Goal: Transaction & Acquisition: Purchase product/service

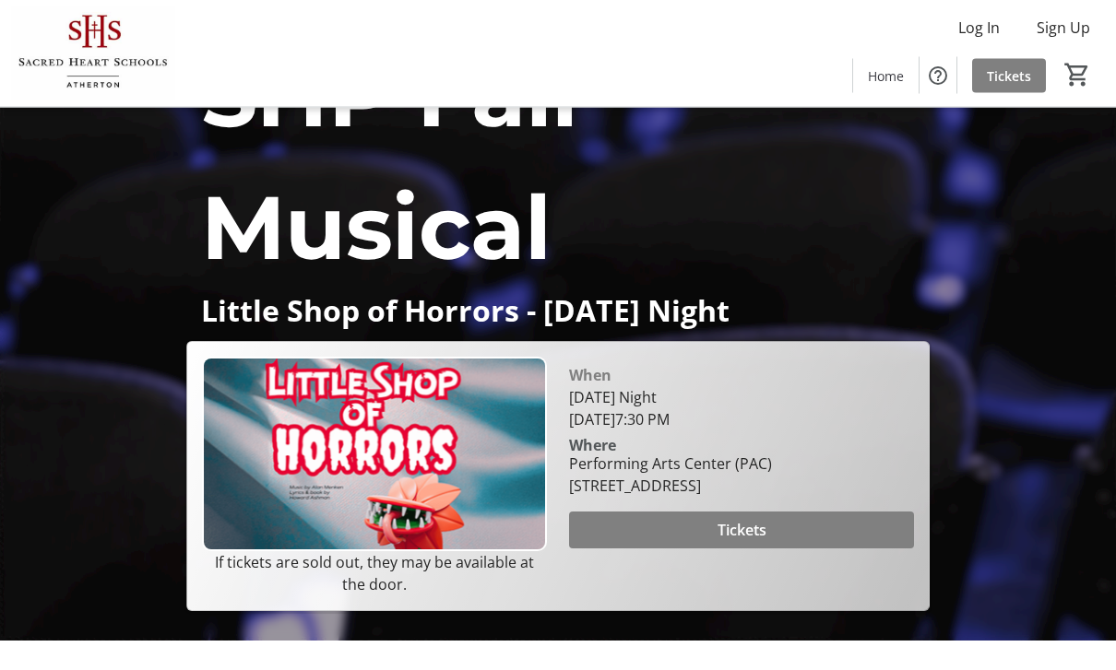
scroll to position [77, 0]
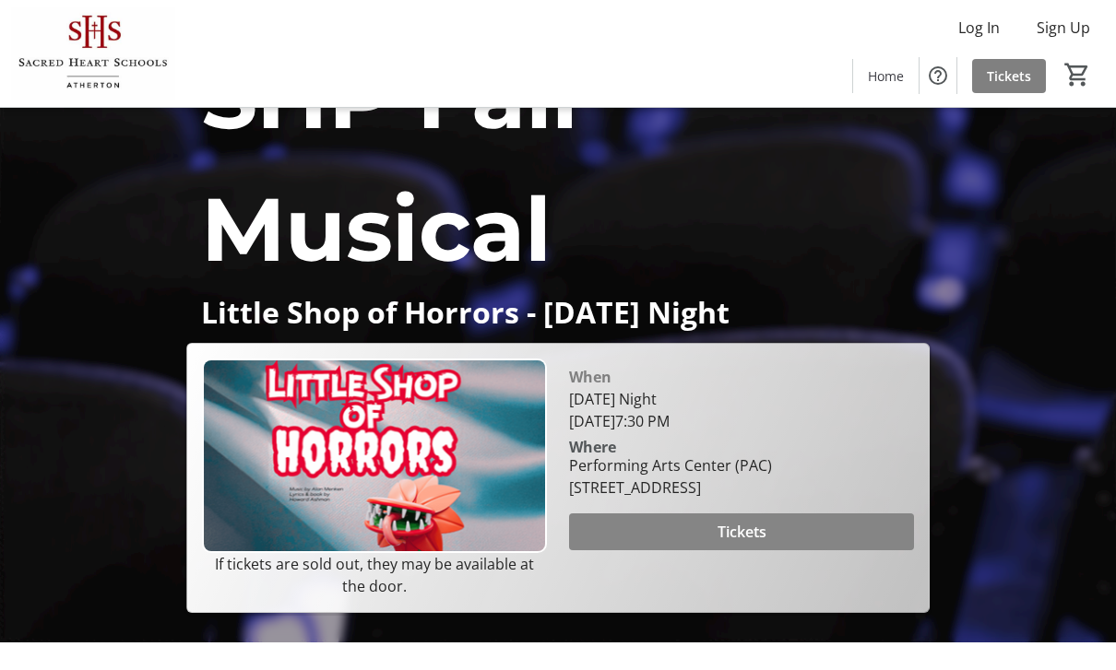
click at [747, 543] on span "Tickets" at bounding box center [741, 532] width 49 height 22
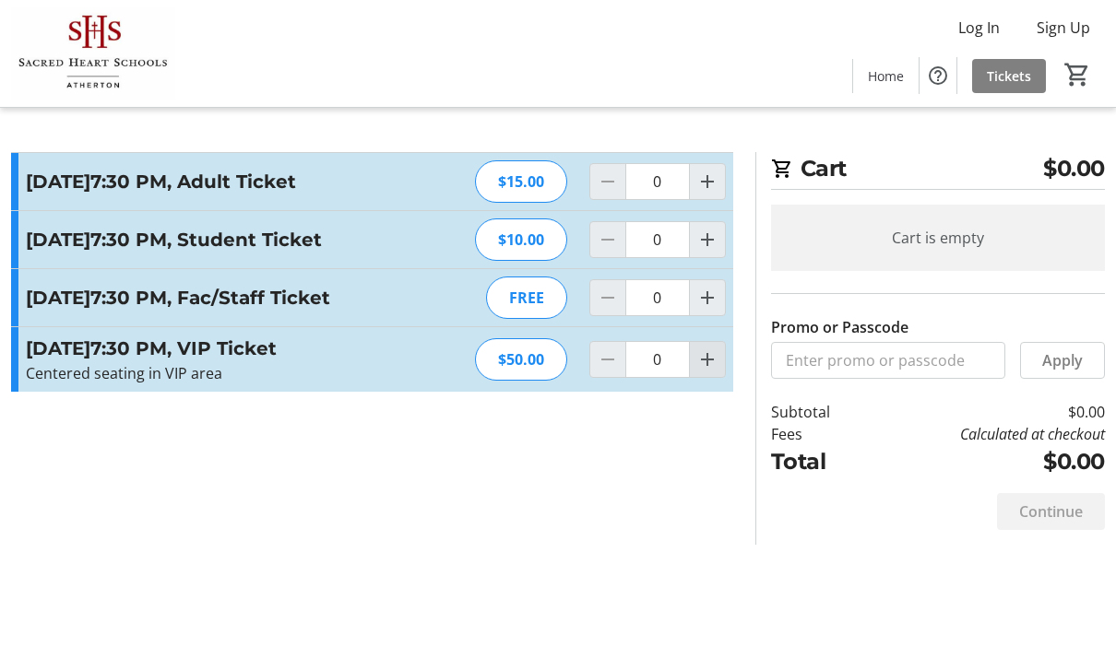
click at [709, 371] on mat-icon "Increment by one" at bounding box center [707, 359] width 22 height 22
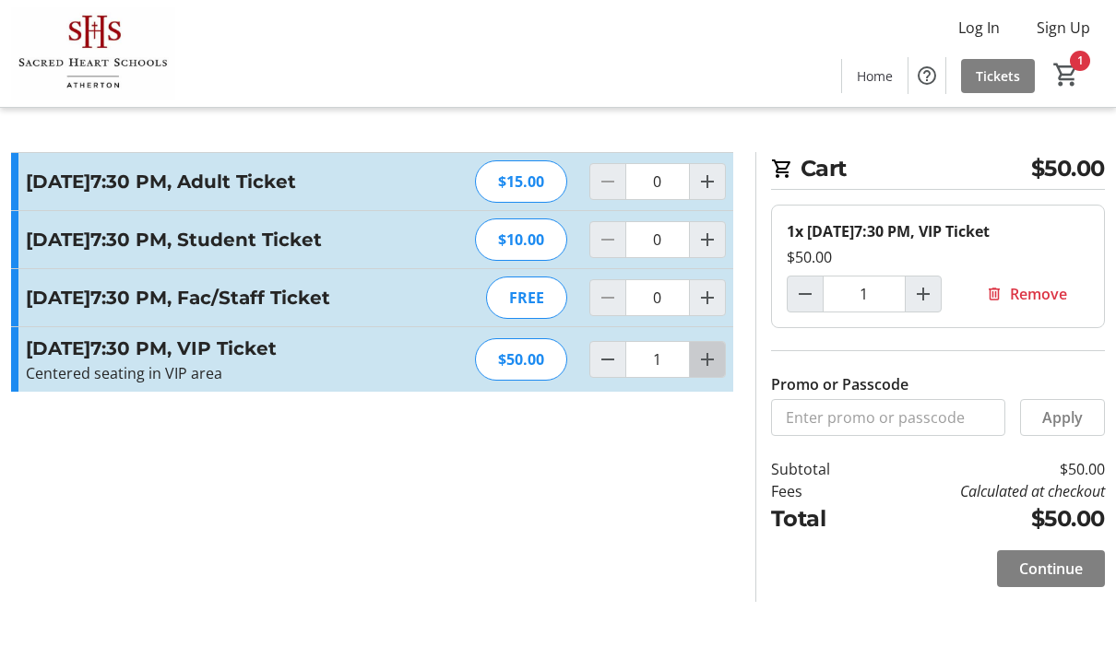
click at [716, 371] on mat-icon "Increment by one" at bounding box center [707, 359] width 22 height 22
type input "2"
click at [1043, 580] on span "Continue" at bounding box center [1051, 569] width 64 height 22
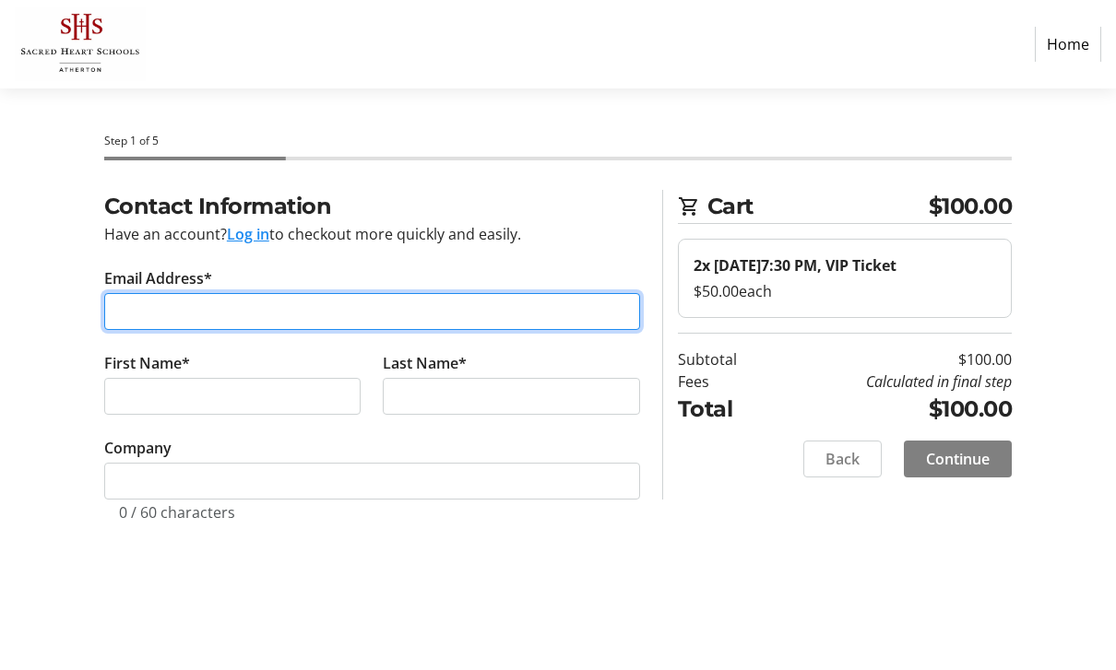
click at [211, 293] on input "Email Address*" at bounding box center [372, 311] width 536 height 37
type input "[PERSON_NAME][EMAIL_ADDRESS][PERSON_NAME][DOMAIN_NAME]"
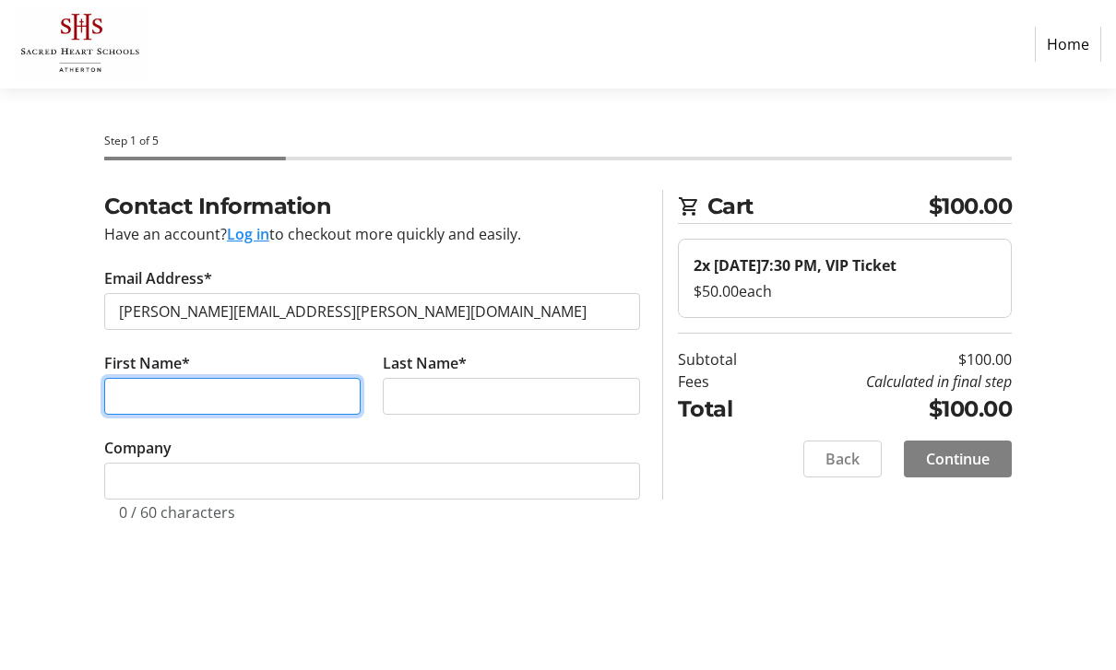
click at [209, 407] on input "First Name*" at bounding box center [232, 396] width 257 height 37
type input "[PERSON_NAME]"
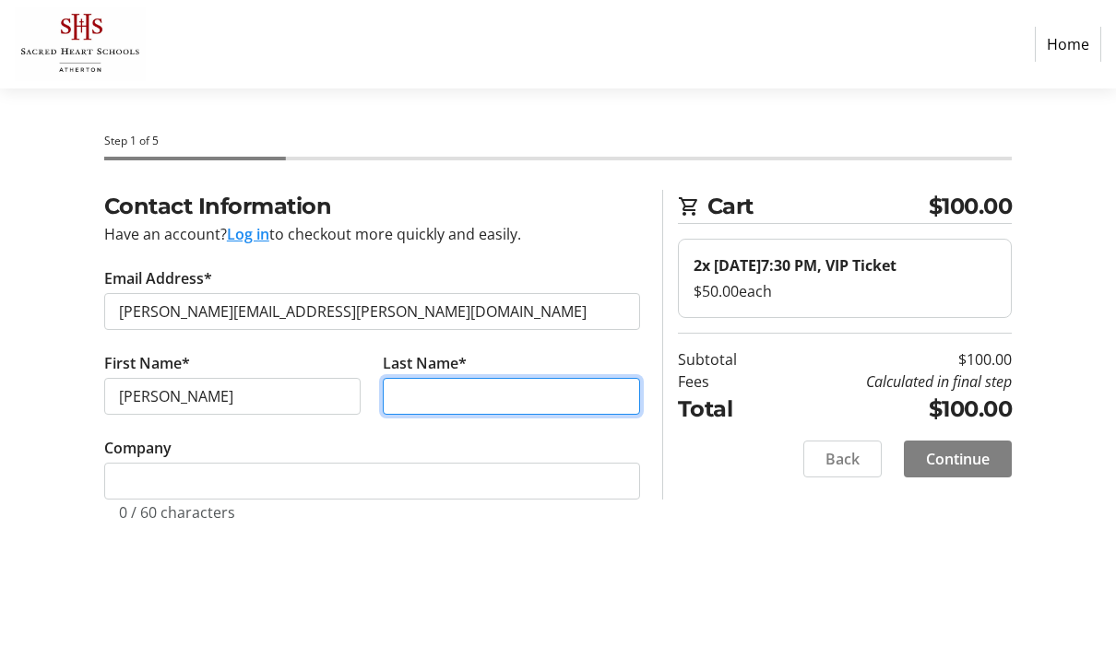
click at [489, 390] on input "Last Name*" at bounding box center [511, 396] width 257 height 37
type input "[PERSON_NAME]"
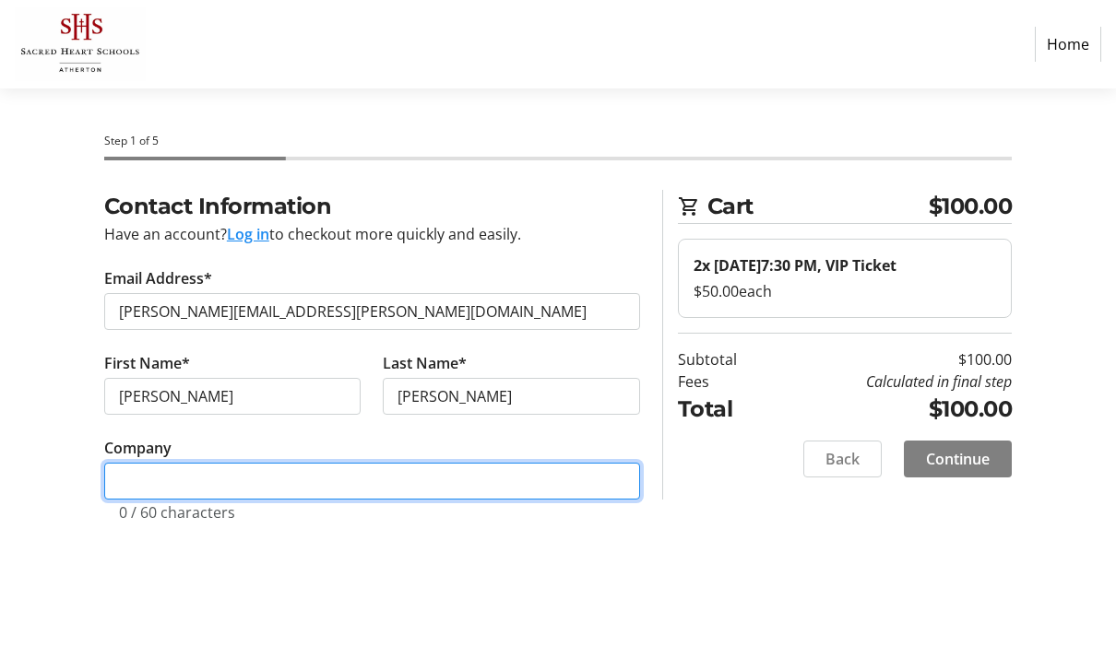
click at [221, 491] on input "Company" at bounding box center [372, 481] width 536 height 37
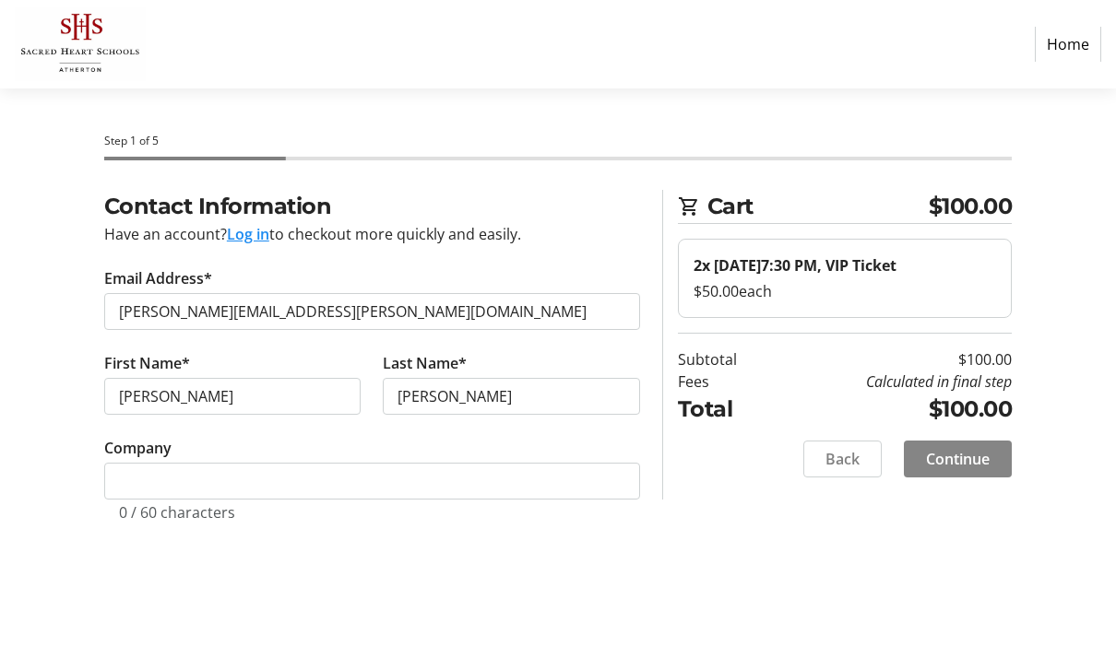
click at [960, 470] on span "Continue" at bounding box center [958, 459] width 64 height 22
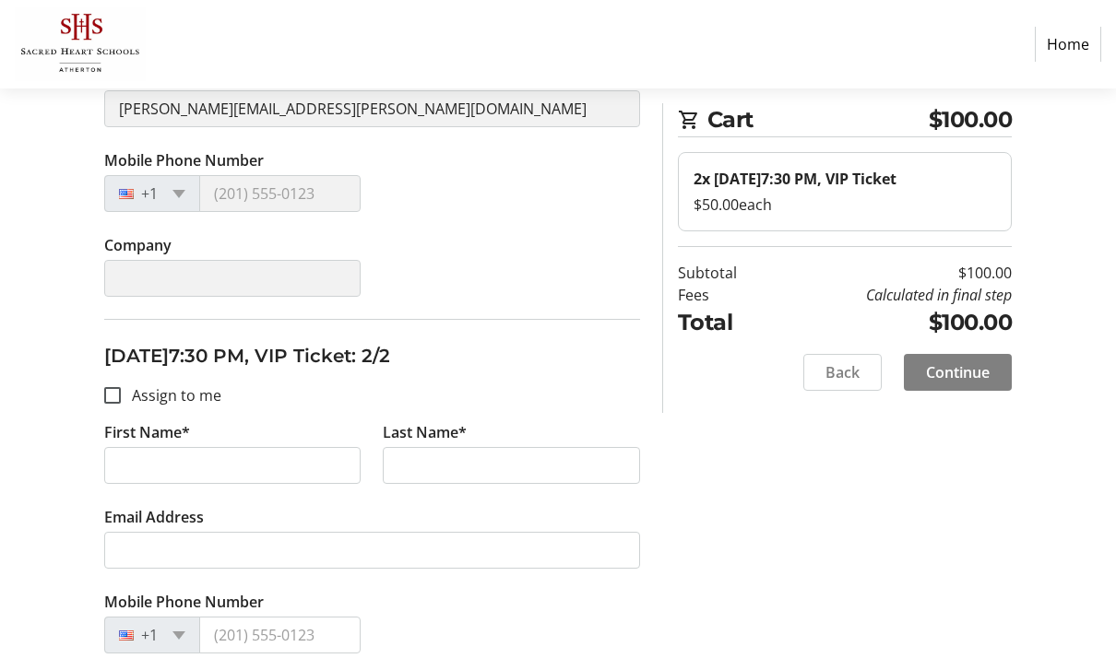
scroll to position [532, 0]
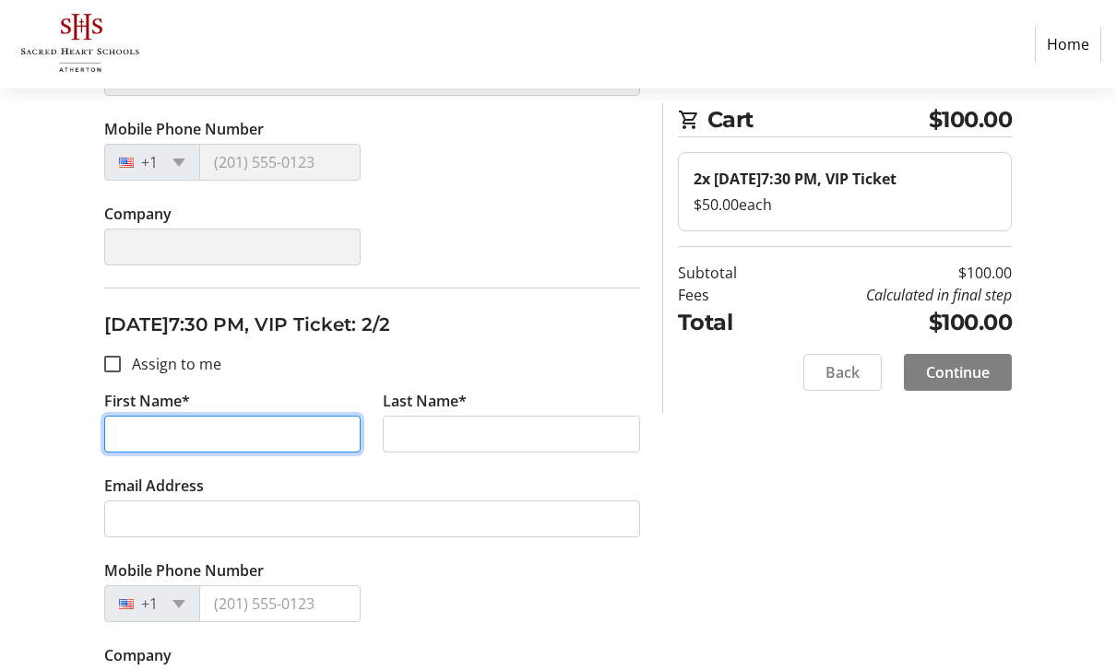
click at [195, 439] on input "First Name*" at bounding box center [232, 434] width 257 height 37
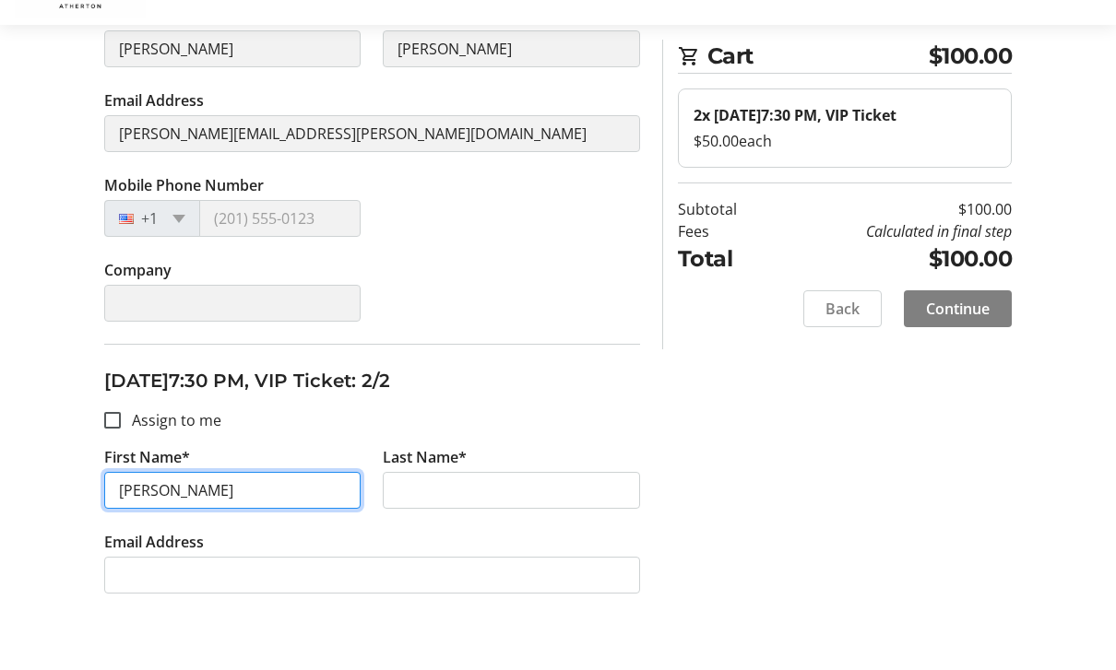
scroll to position [425, 0]
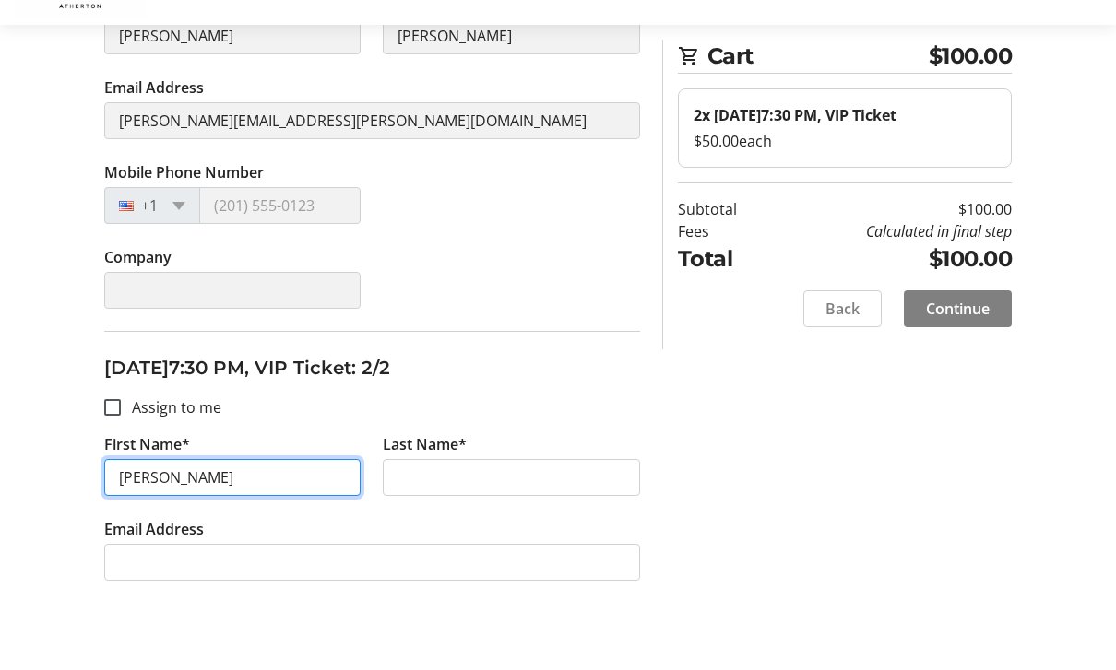
type input "[PERSON_NAME]"
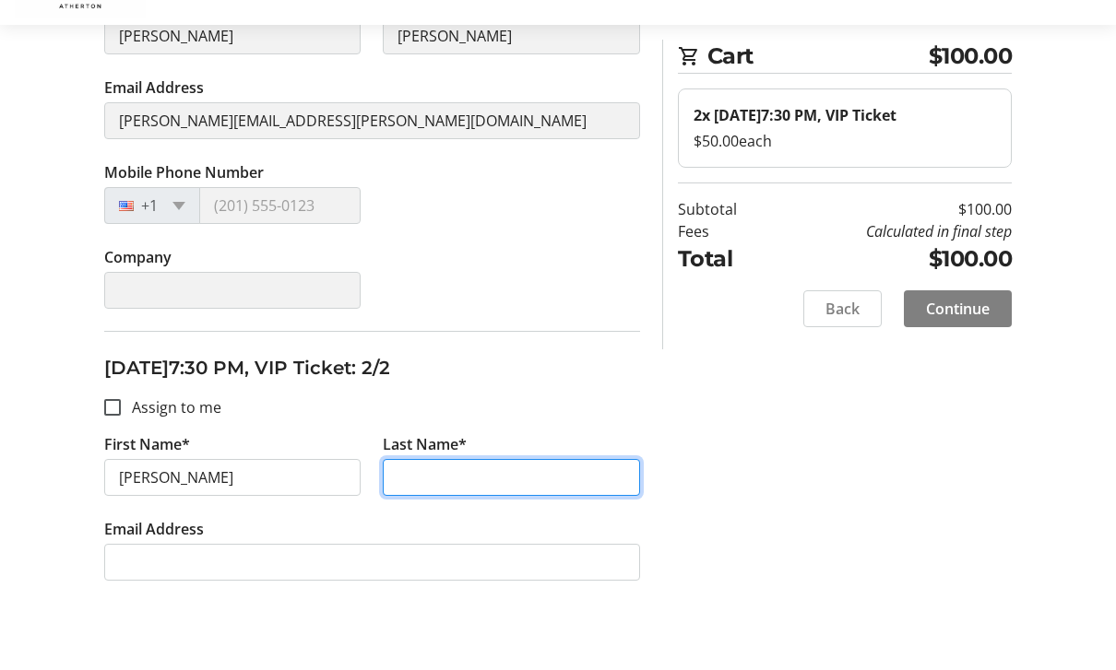
click at [450, 523] on input "Last Name*" at bounding box center [511, 541] width 257 height 37
type input "[PERSON_NAME]"
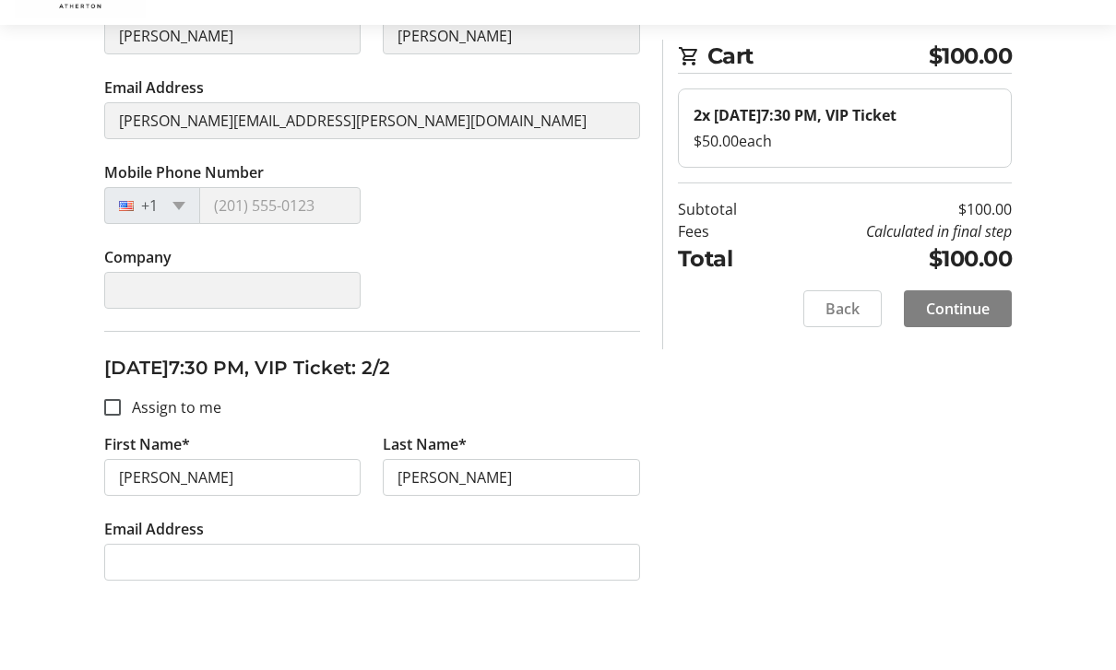
click at [271, 225] on tr-form-field "Mobile Phone Number +1" at bounding box center [232, 267] width 279 height 85
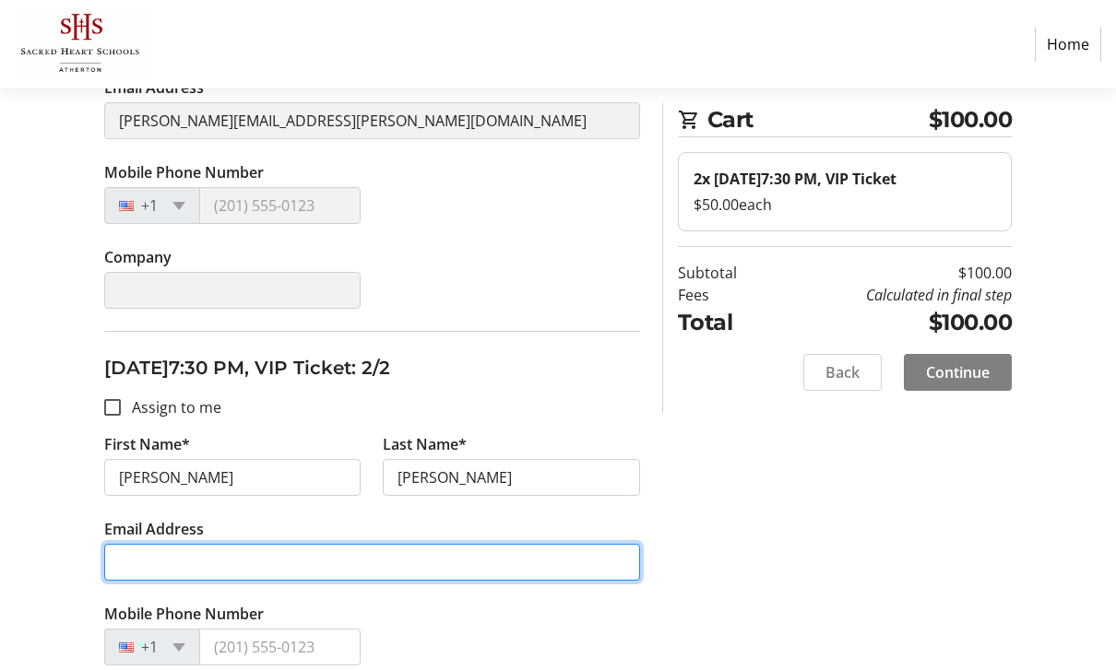
click at [170, 550] on input "Email Address" at bounding box center [372, 562] width 536 height 37
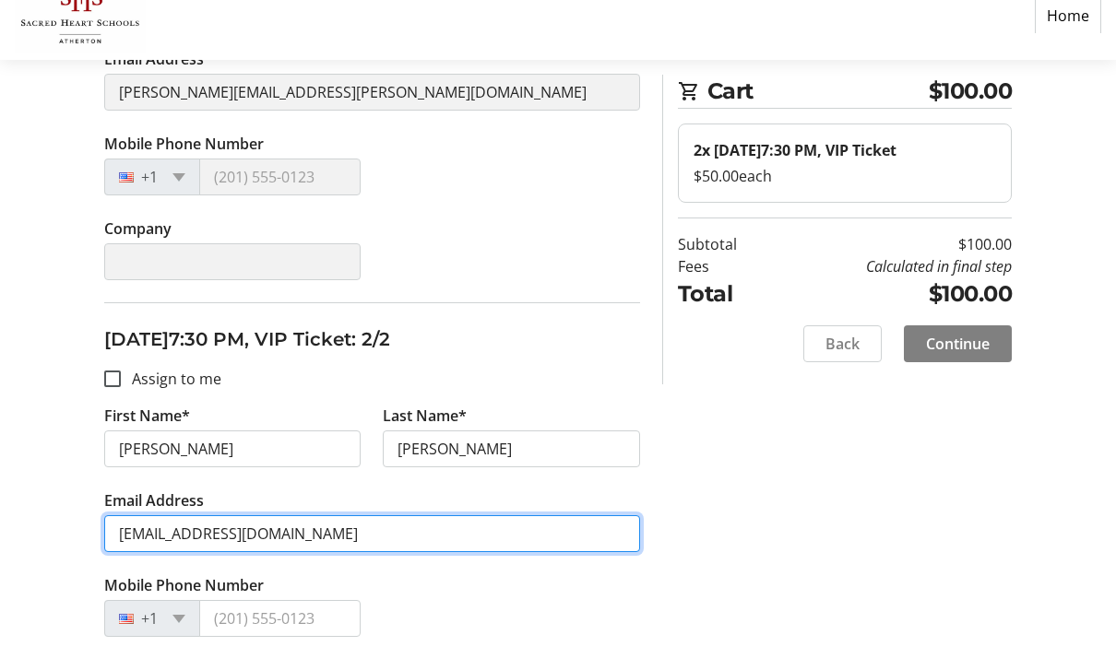
scroll to position [591, 0]
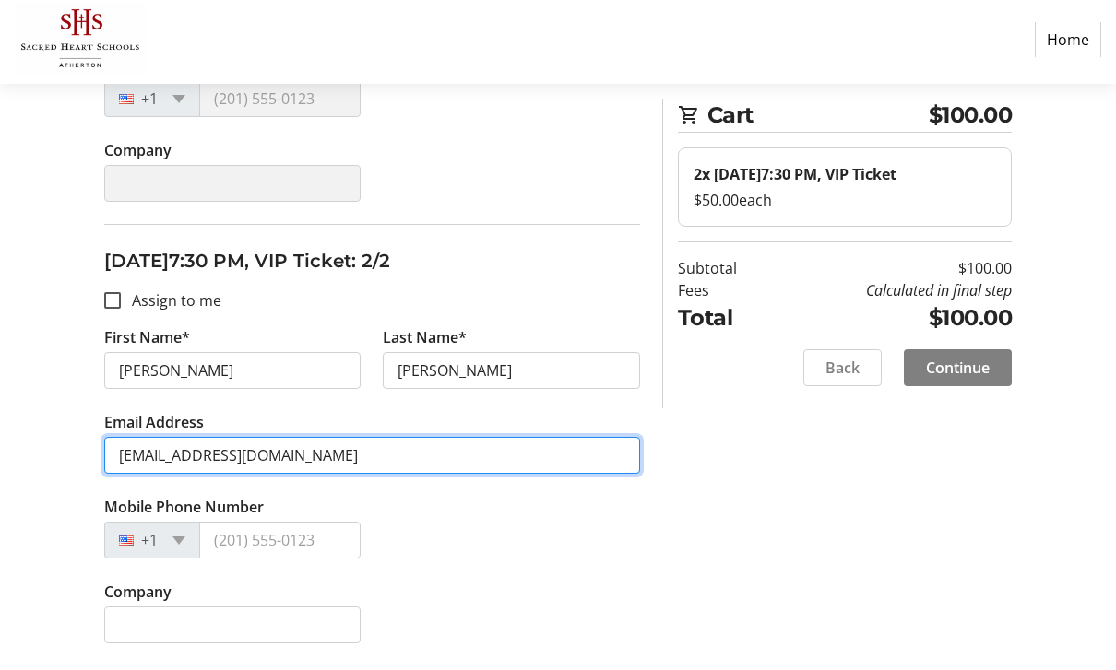
type input "[EMAIL_ADDRESS][DOMAIN_NAME]"
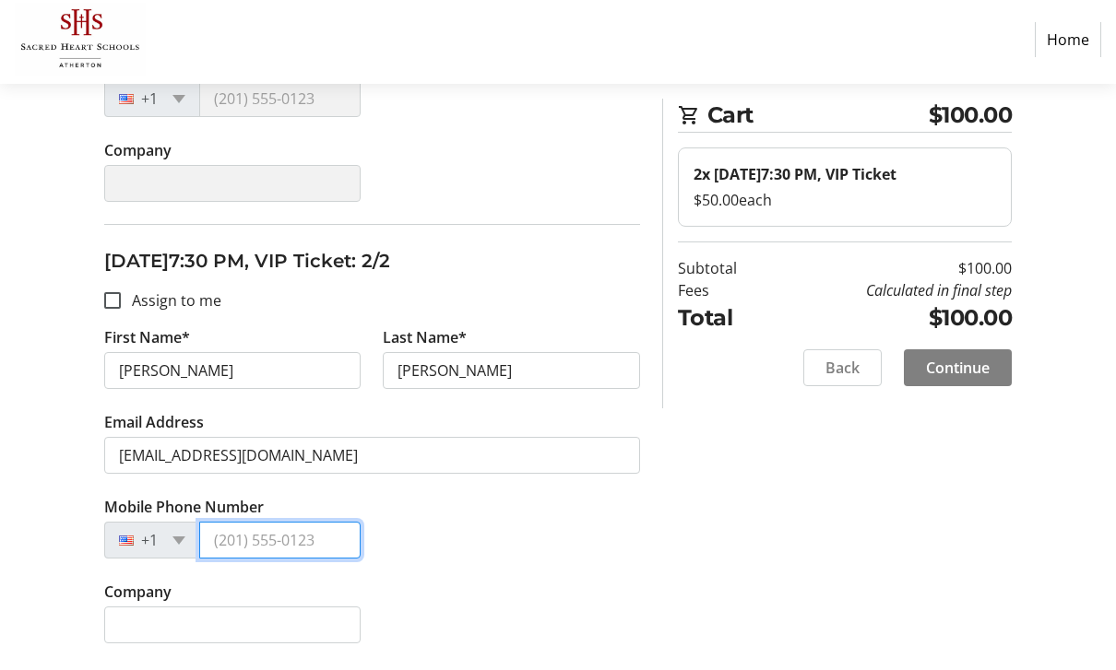
click at [239, 530] on input "Mobile Phone Number" at bounding box center [280, 544] width 162 height 37
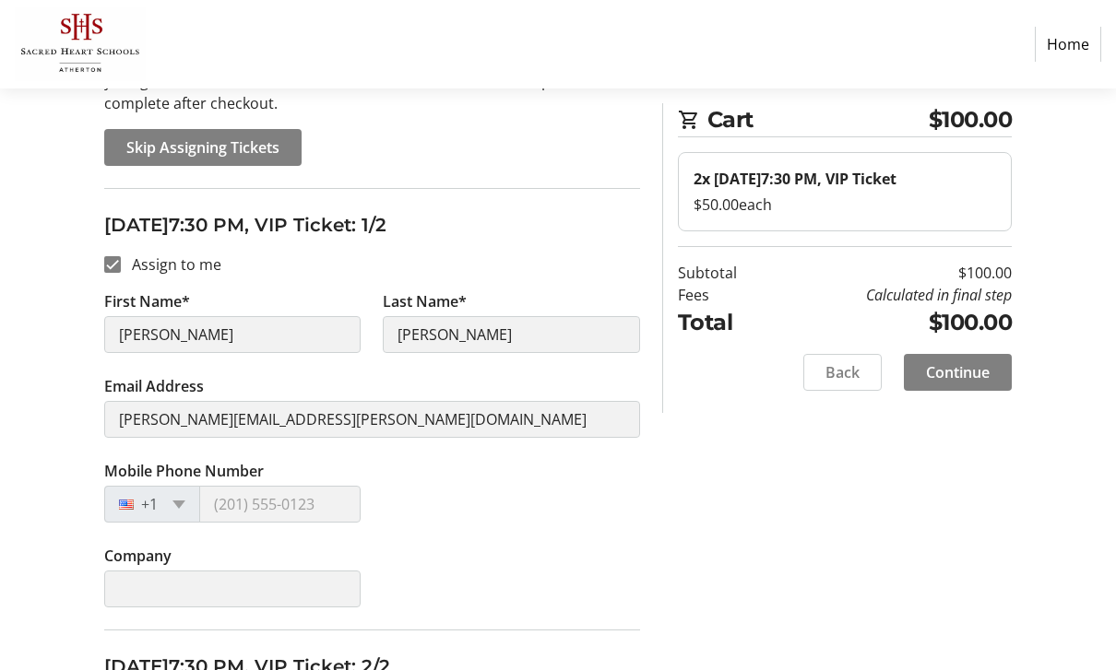
scroll to position [187, 0]
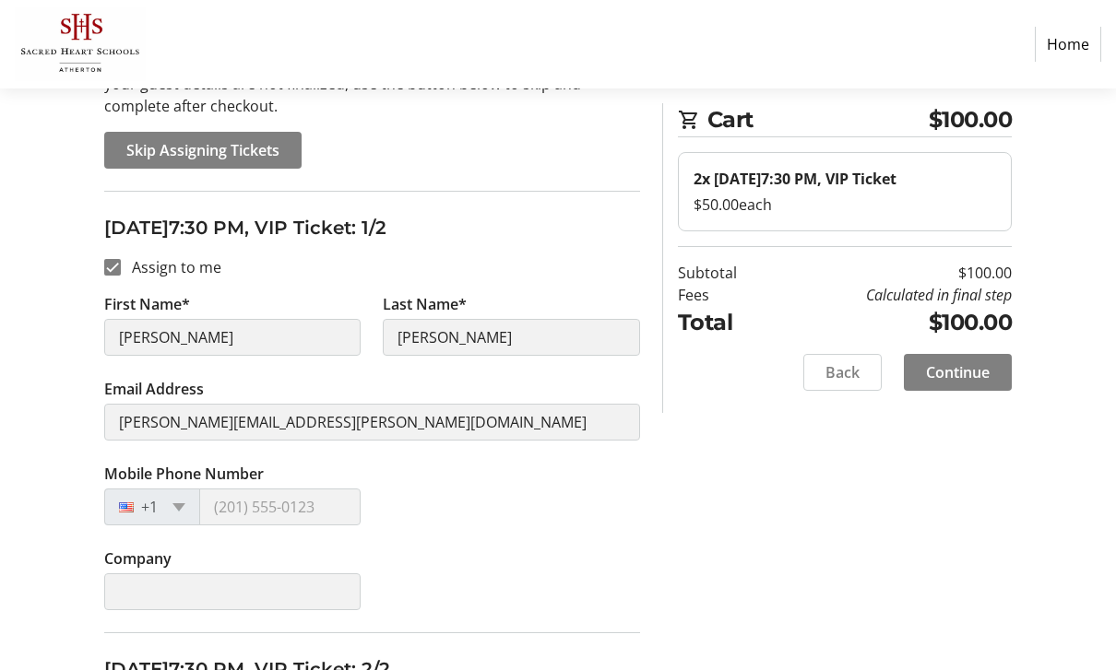
type input "[PHONE_NUMBER]"
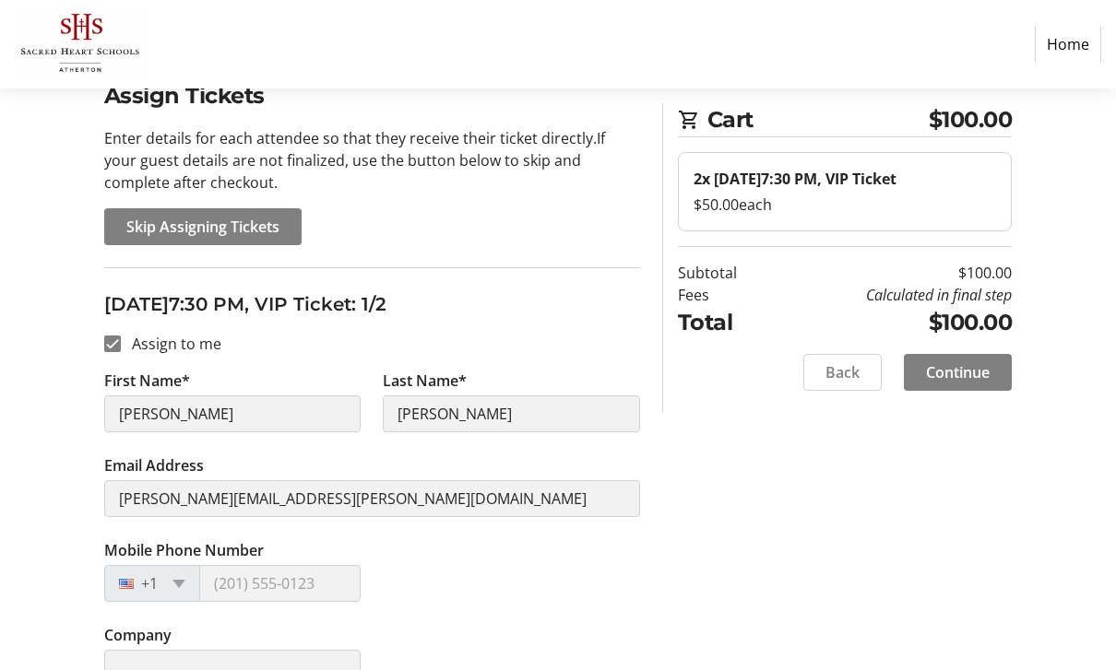
scroll to position [109, 0]
click at [953, 384] on span "Continue" at bounding box center [958, 372] width 64 height 22
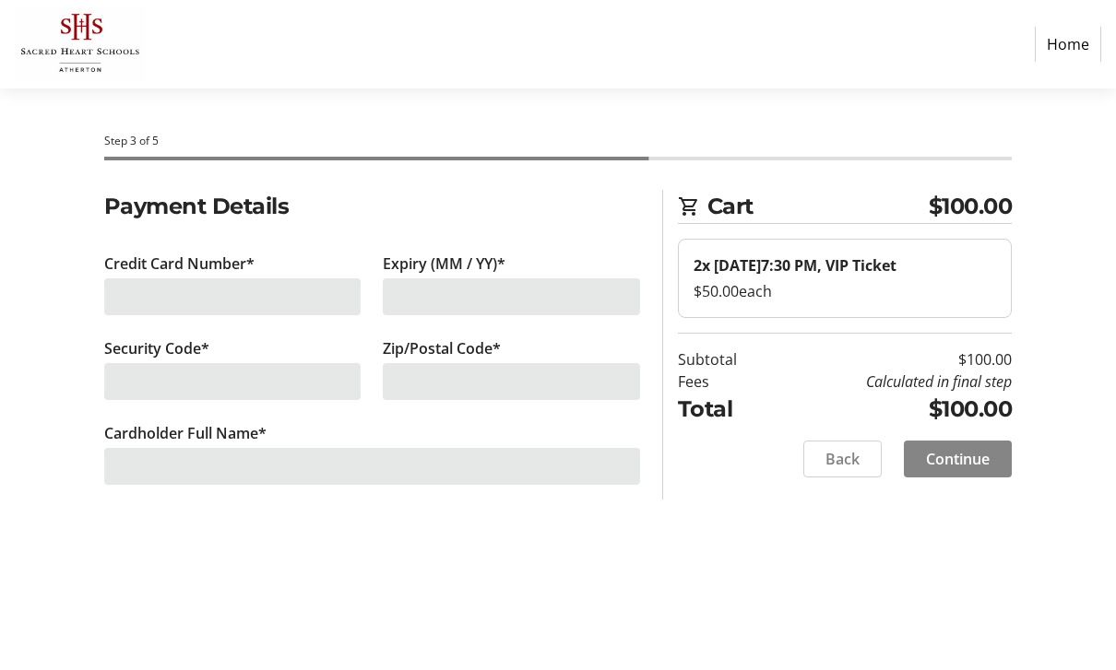
scroll to position [59, 0]
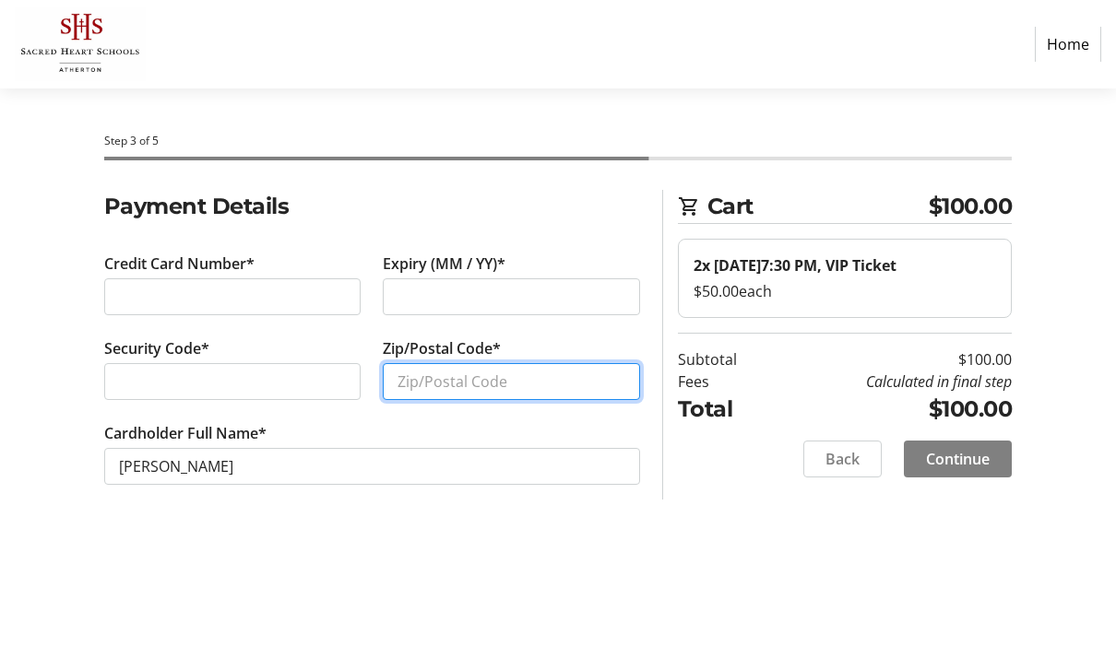
click at [483, 363] on input "Zip/Postal Code*" at bounding box center [511, 381] width 257 height 37
type input "94301"
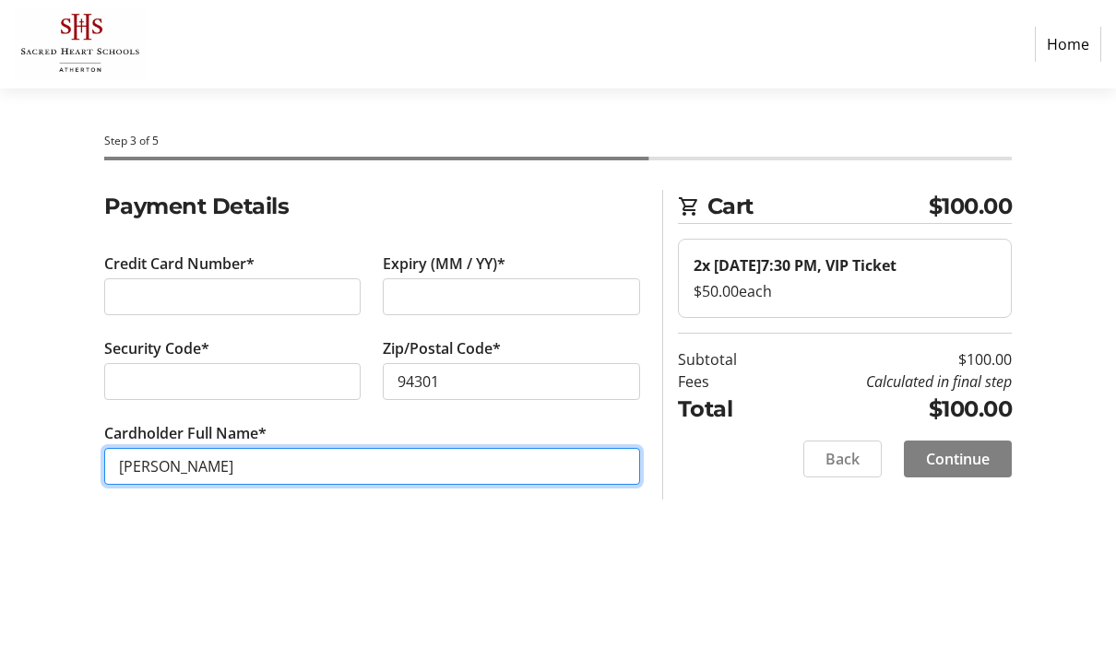
click at [167, 448] on input "[PERSON_NAME]" at bounding box center [372, 466] width 536 height 37
type input "[PERSON_NAME]"
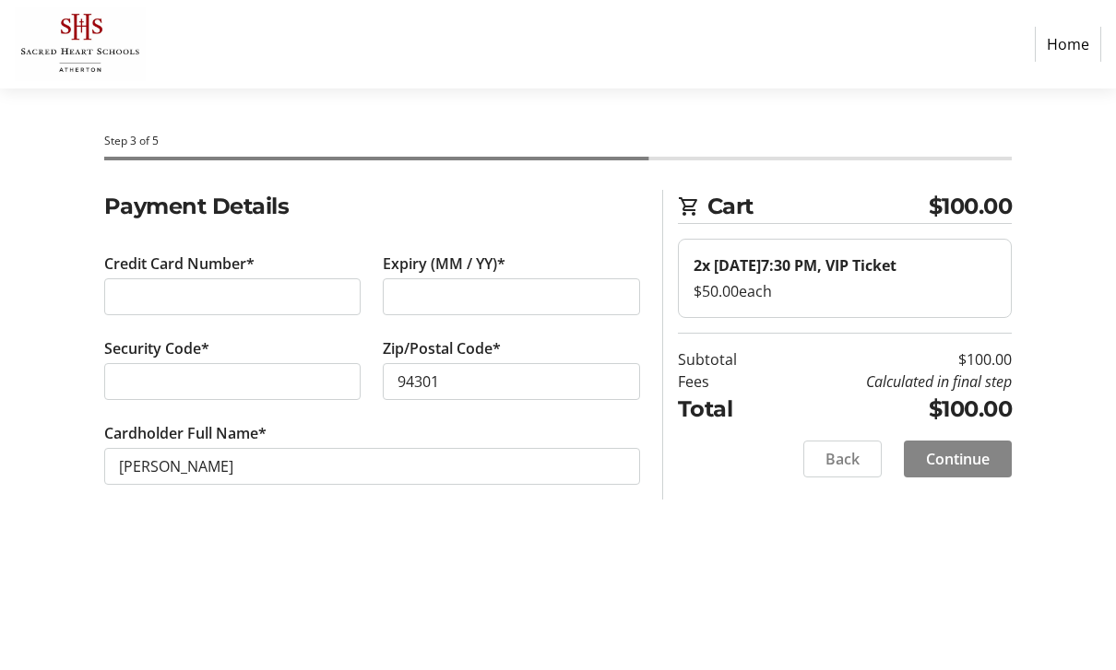
click at [963, 448] on span "Continue" at bounding box center [958, 459] width 64 height 22
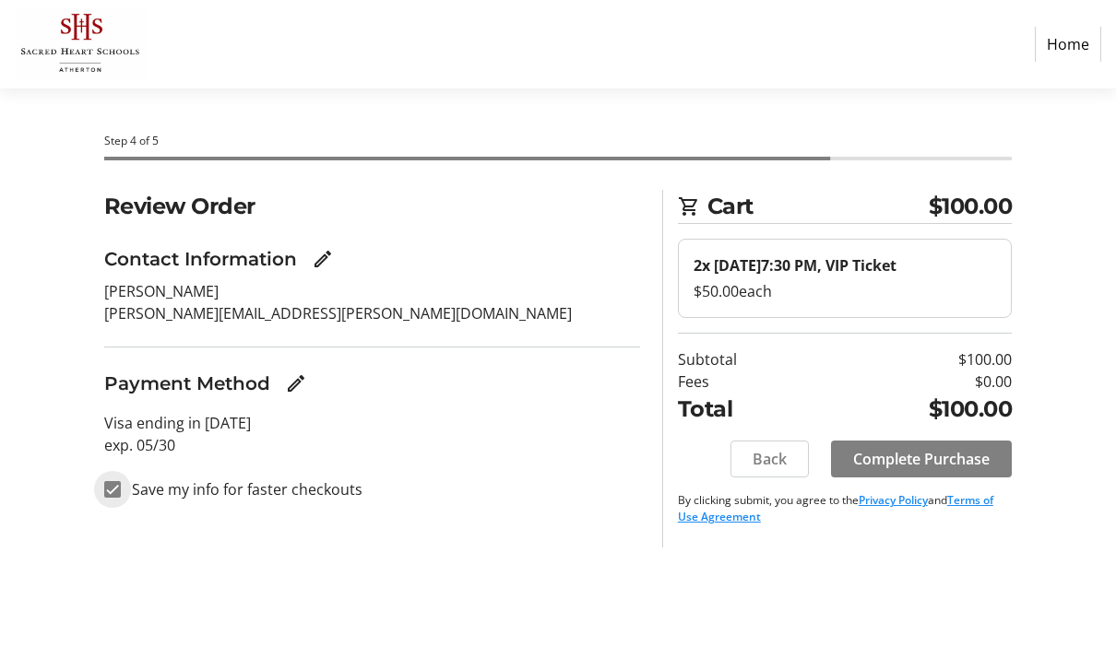
click at [104, 481] on input "Save my info for faster checkouts" at bounding box center [112, 489] width 17 height 17
checkbox input "false"
click at [923, 448] on span "Complete Purchase" at bounding box center [921, 459] width 136 height 22
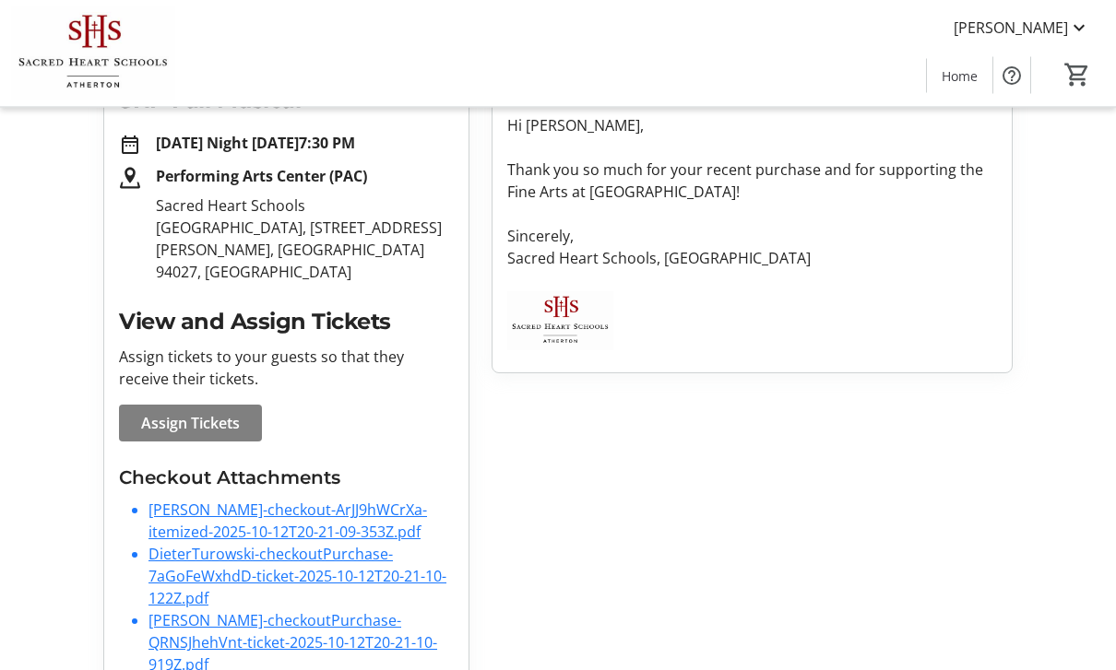
scroll to position [317, 0]
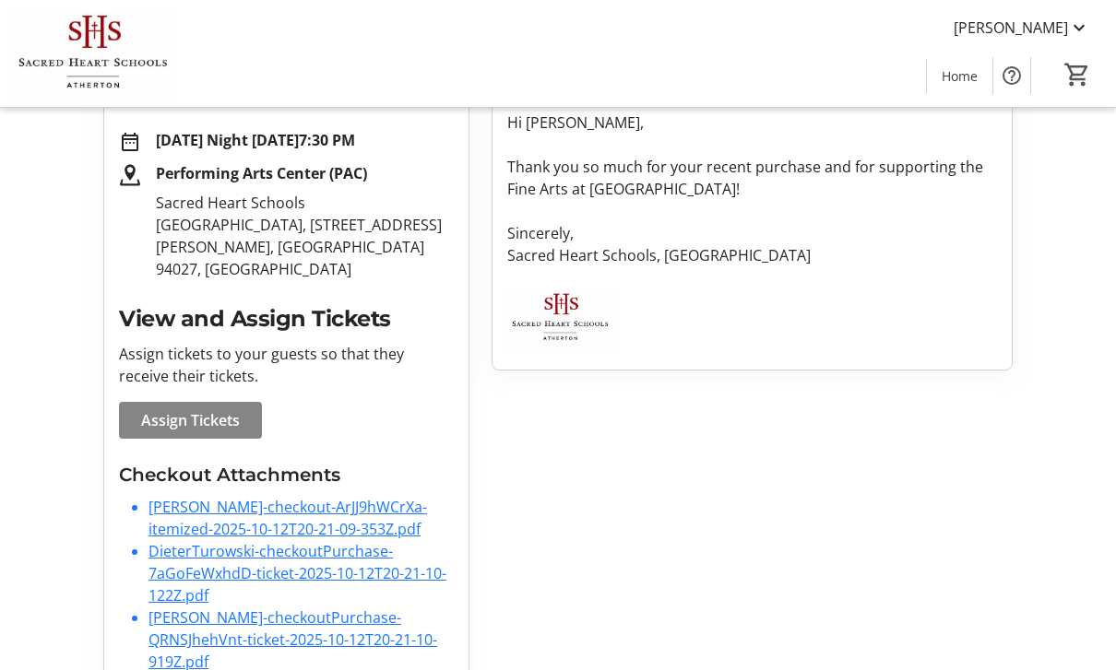
click at [199, 429] on span "Assign Tickets" at bounding box center [190, 420] width 99 height 22
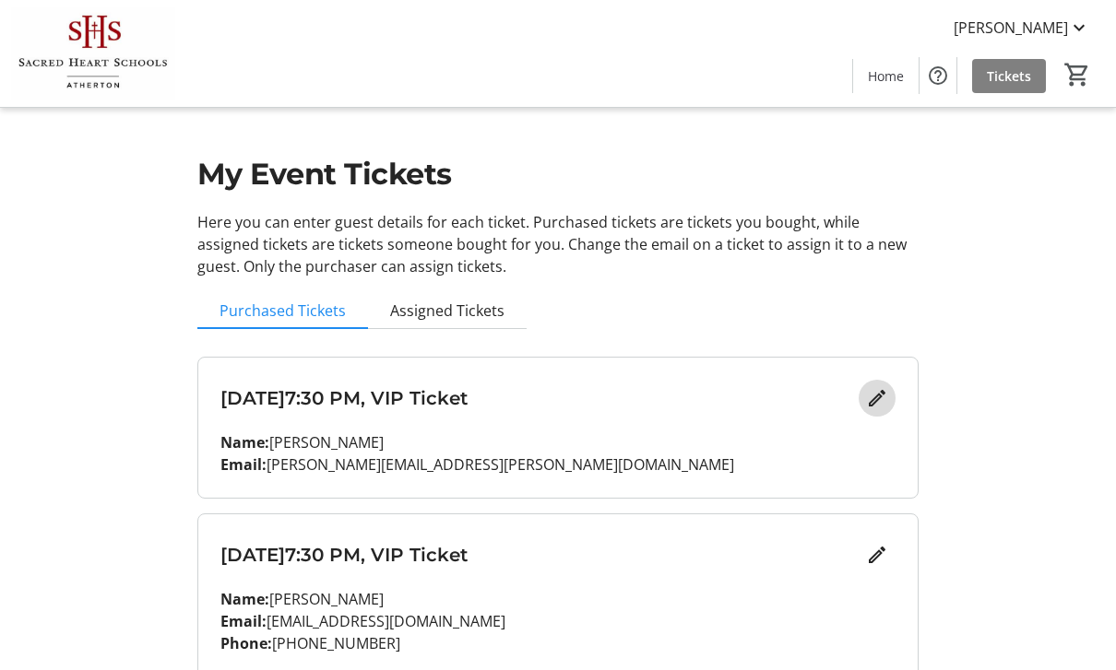
click at [877, 401] on mat-icon "Edit" at bounding box center [877, 398] width 22 height 22
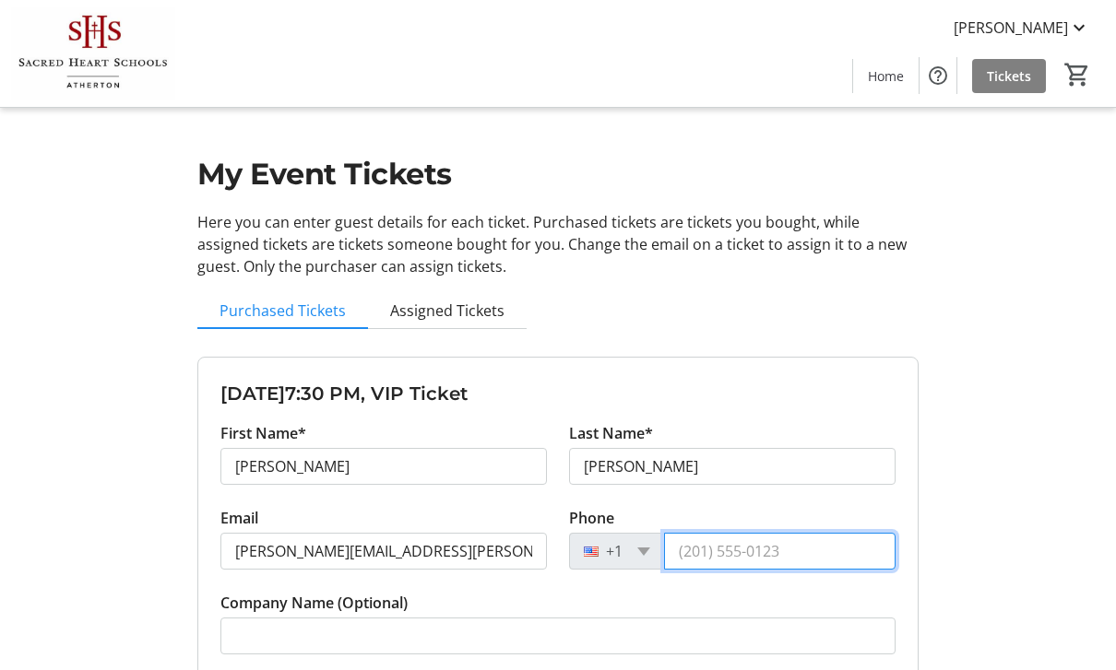
click at [747, 549] on input "Phone" at bounding box center [779, 551] width 231 height 37
type input "[PHONE_NUMBER]"
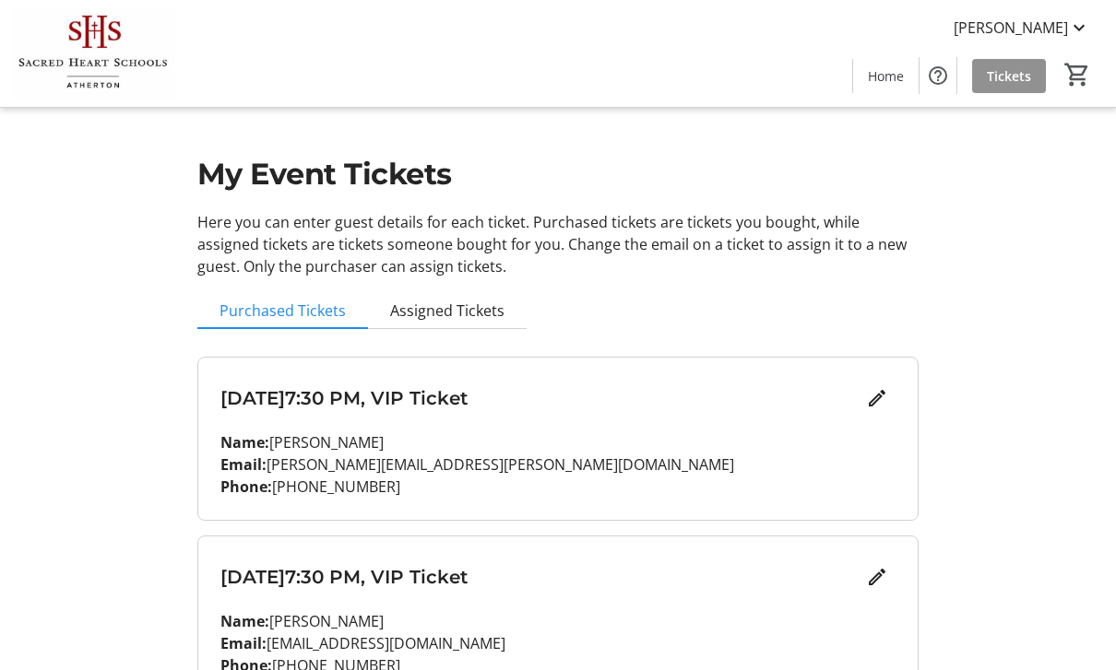
click at [1011, 78] on span "Tickets" at bounding box center [1008, 75] width 44 height 19
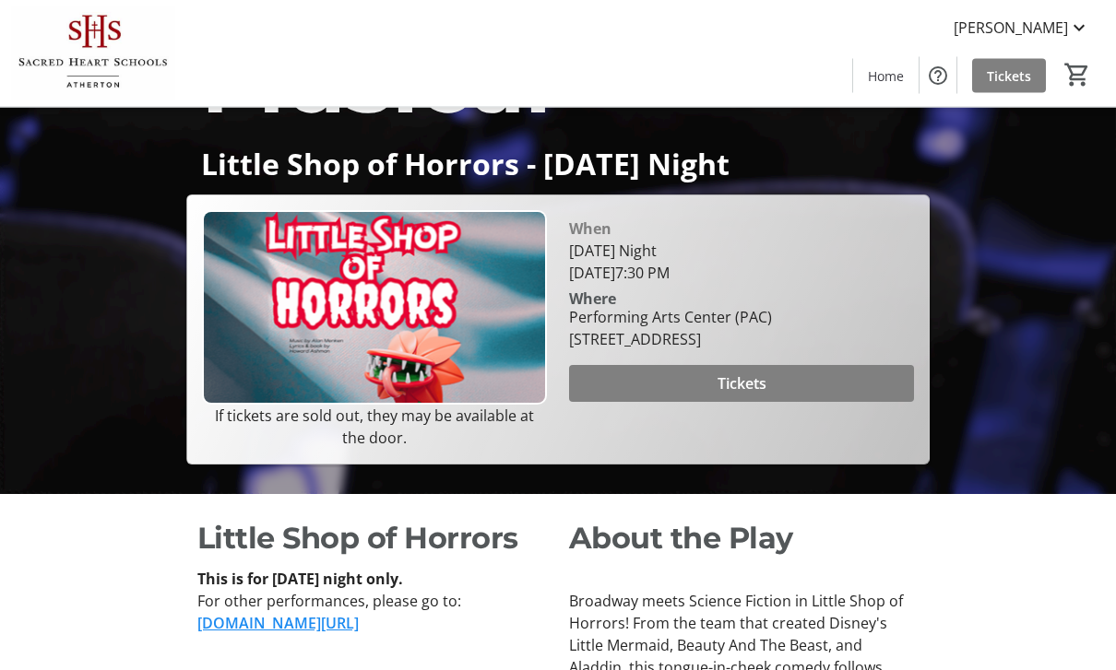
scroll to position [228, 0]
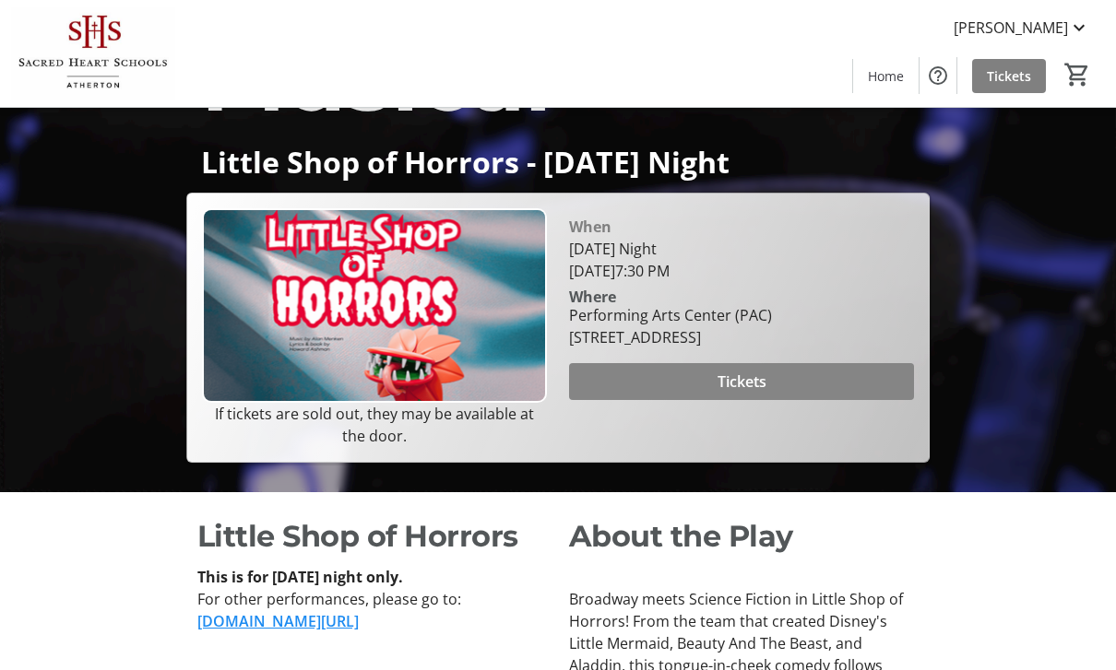
click at [730, 393] on span "Tickets" at bounding box center [741, 382] width 49 height 22
